Goal: Find specific page/section: Find specific page/section

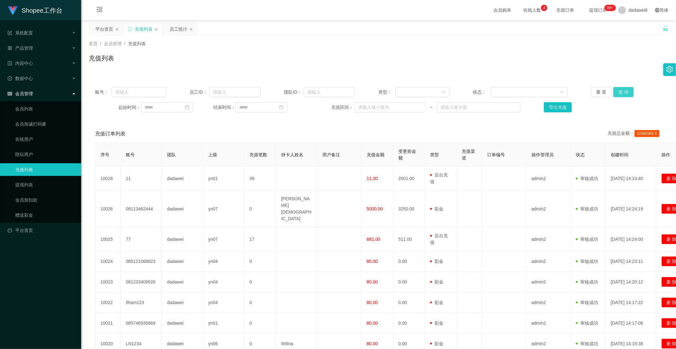
click at [628, 92] on button "查 询" at bounding box center [623, 92] width 20 height 10
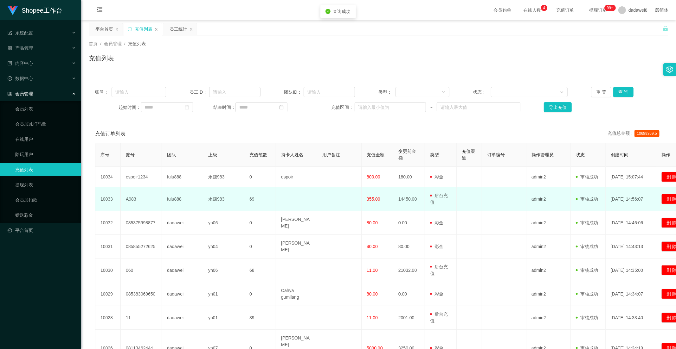
click at [372, 197] on span "355.00" at bounding box center [374, 199] width 14 height 5
click at [371, 202] on td "355.00" at bounding box center [377, 200] width 32 height 24
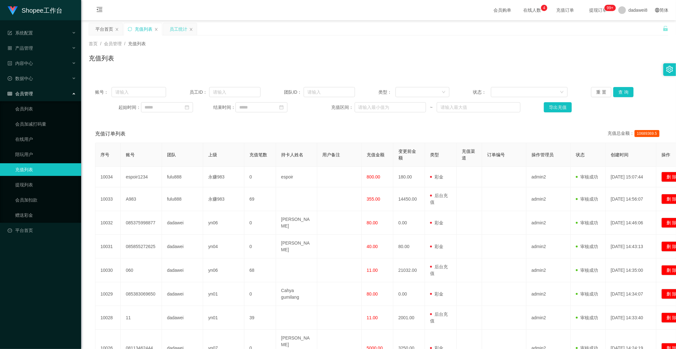
click at [170, 29] on div "员工统计" at bounding box center [178, 29] width 18 height 12
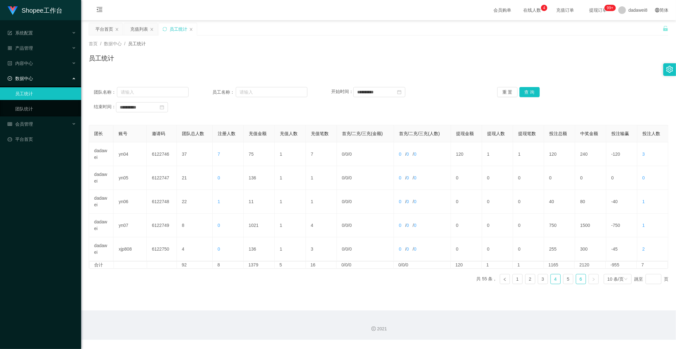
click at [553, 281] on link "4" at bounding box center [556, 280] width 10 height 10
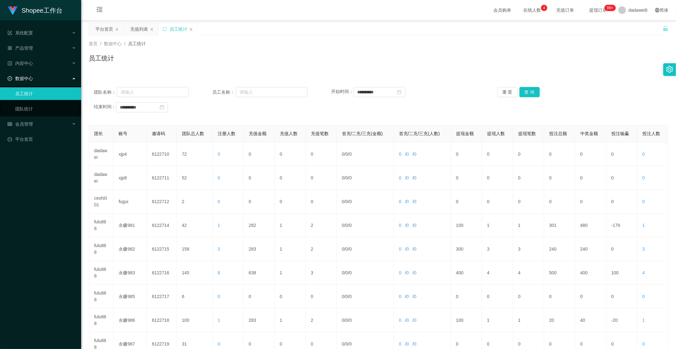
scroll to position [89, 0]
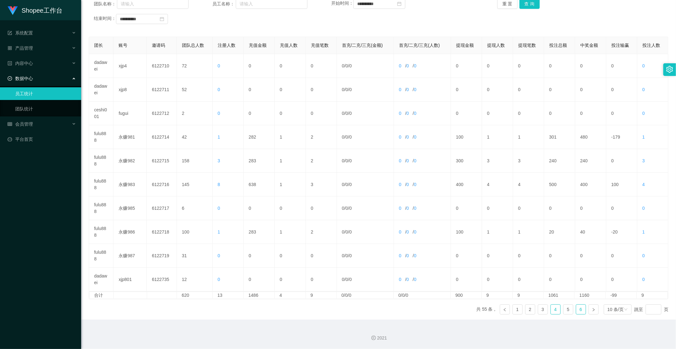
click at [576, 309] on link "6" at bounding box center [581, 310] width 10 height 10
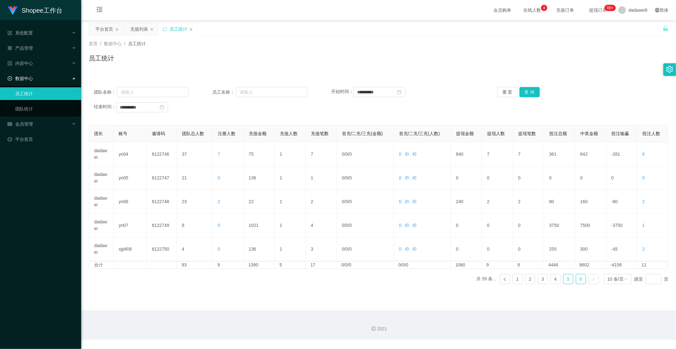
click at [566, 283] on link "5" at bounding box center [568, 280] width 10 height 10
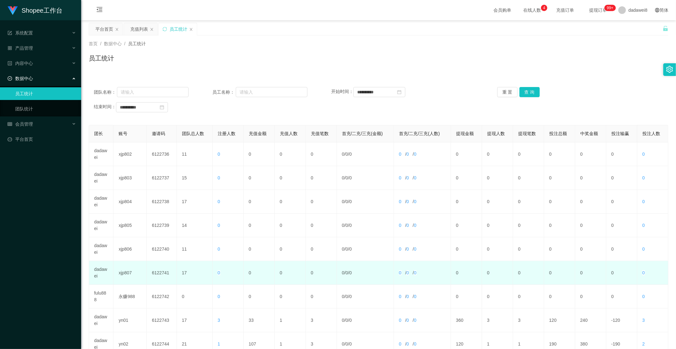
scroll to position [70, 0]
